Goal: Task Accomplishment & Management: Manage account settings

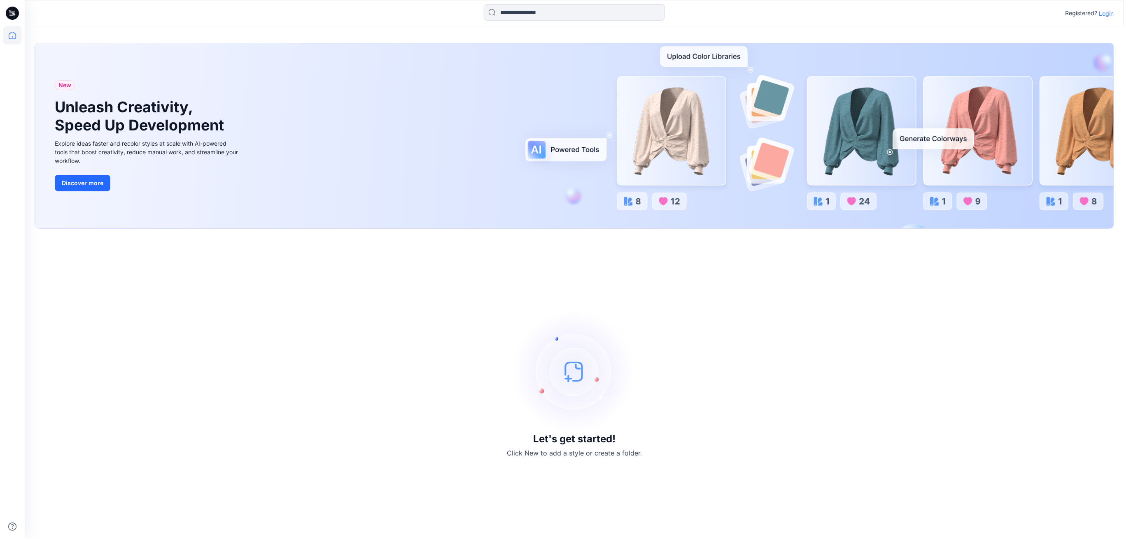
scroll to position [327, 0]
click at [1108, 13] on p "Login" at bounding box center [1107, 13] width 15 height 9
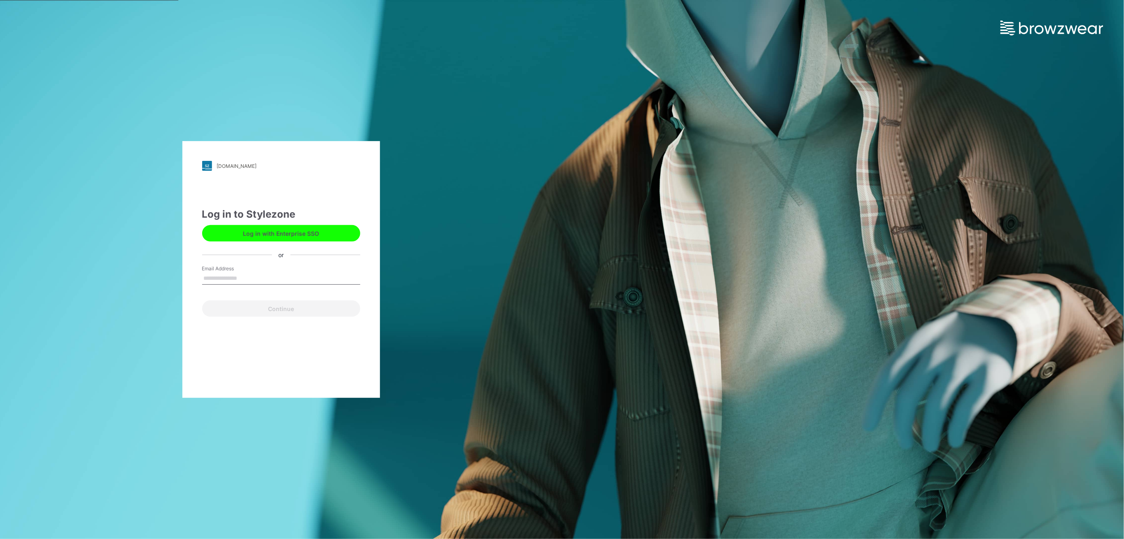
click at [262, 276] on input "Email Address" at bounding box center [281, 279] width 158 height 12
type input "**********"
click at [295, 311] on button "Continue" at bounding box center [281, 309] width 158 height 16
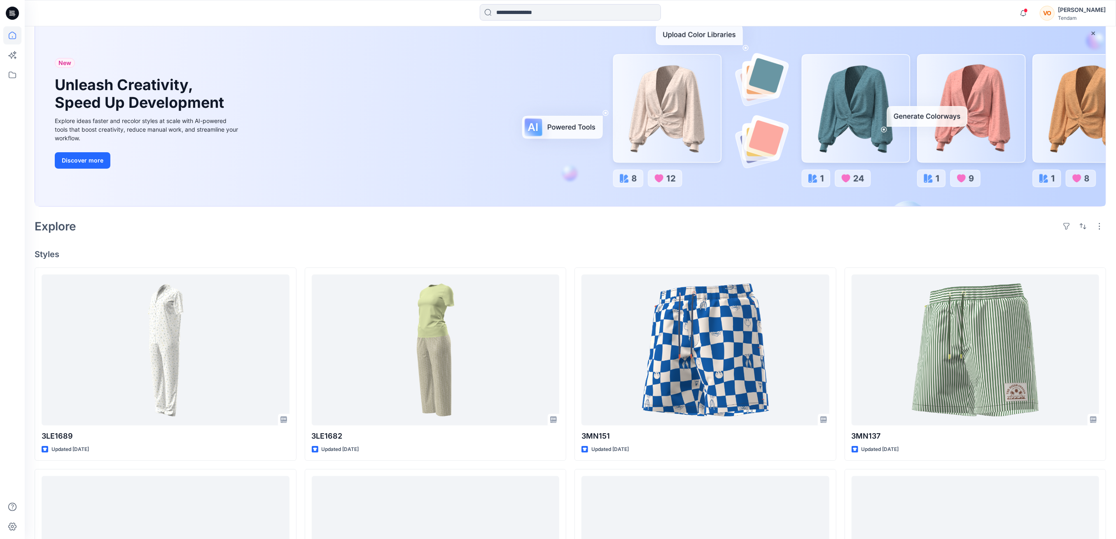
scroll to position [55, 0]
